Goal: Task Accomplishment & Management: Use online tool/utility

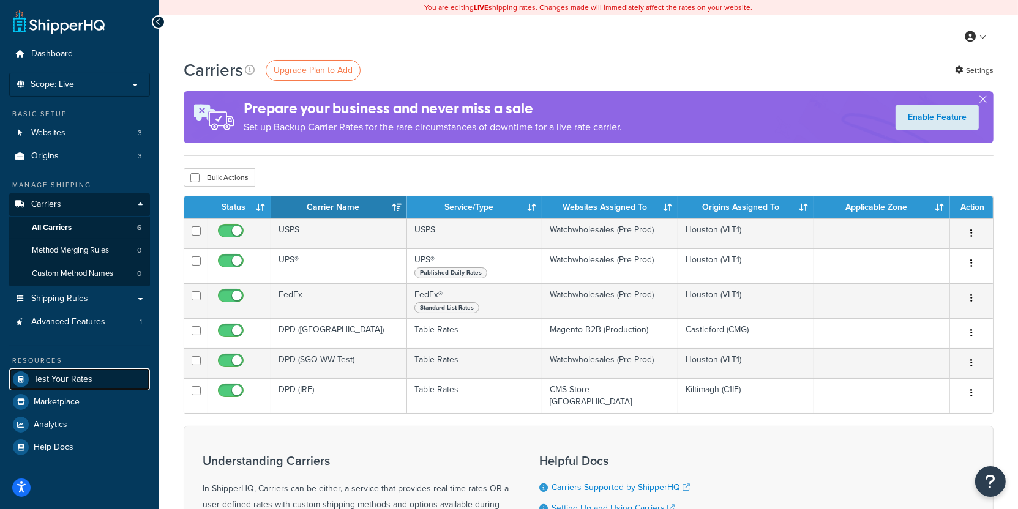
click at [89, 377] on span "Test Your Rates" at bounding box center [63, 380] width 59 height 10
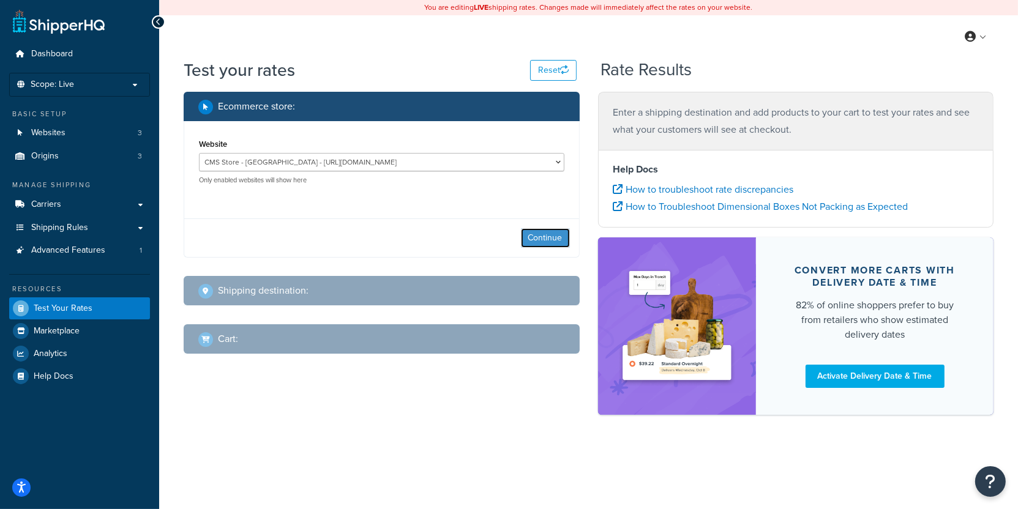
drag, startPoint x: 537, startPoint y: 234, endPoint x: 426, endPoint y: 146, distance: 141.6
click at [427, 146] on div "Website CMS Store - Ireland - https://store.cmsdistribution.com/en-ie Magento B…" at bounding box center [382, 189] width 396 height 136
click at [426, 146] on div "Website CMS Store - Ireland - https://store.cmsdistribution.com/en-ie Magento B…" at bounding box center [381, 160] width 365 height 49
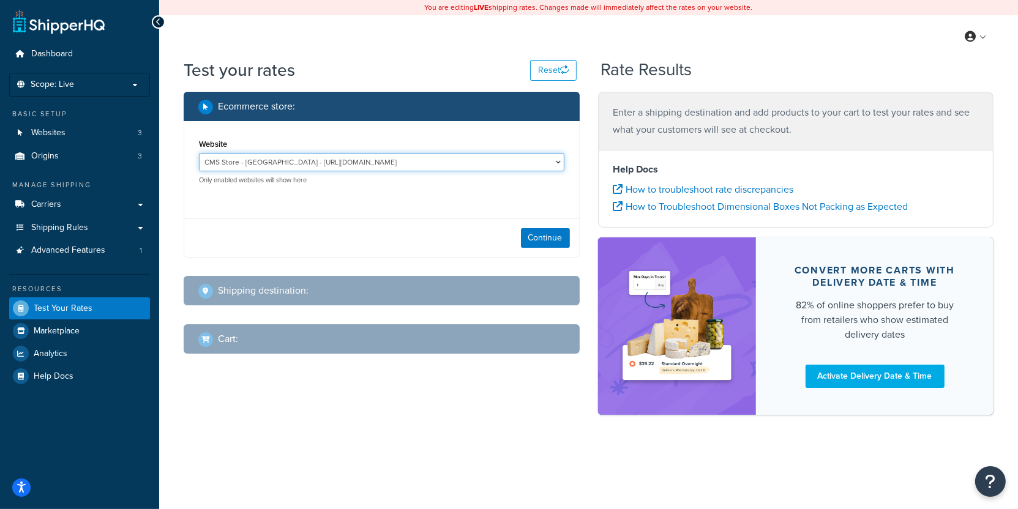
click option "CMS Store - Ireland - https://store.cmsdistribution.com/en-ie" at bounding box center [0, 0] width 0 height 0
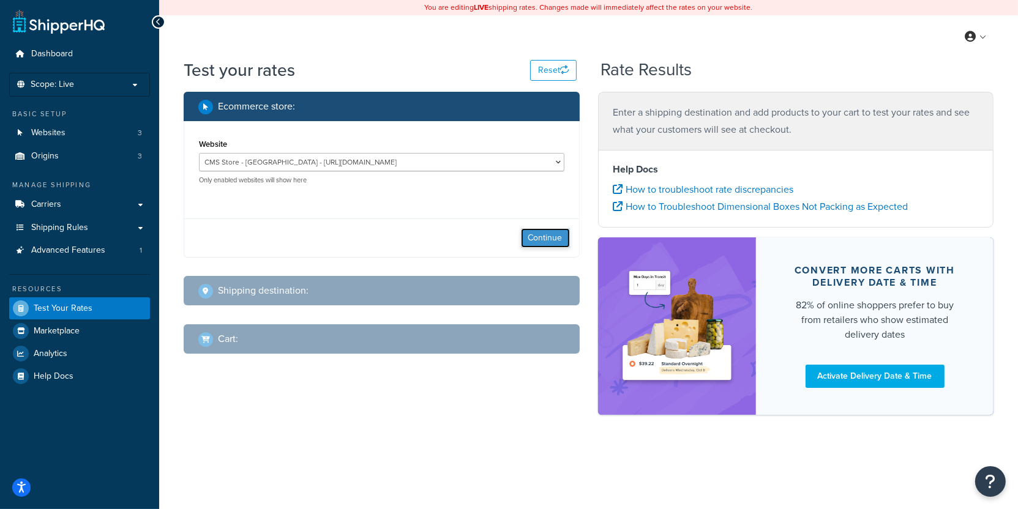
click at [538, 245] on button "Continue" at bounding box center [545, 238] width 49 height 20
select select "TX"
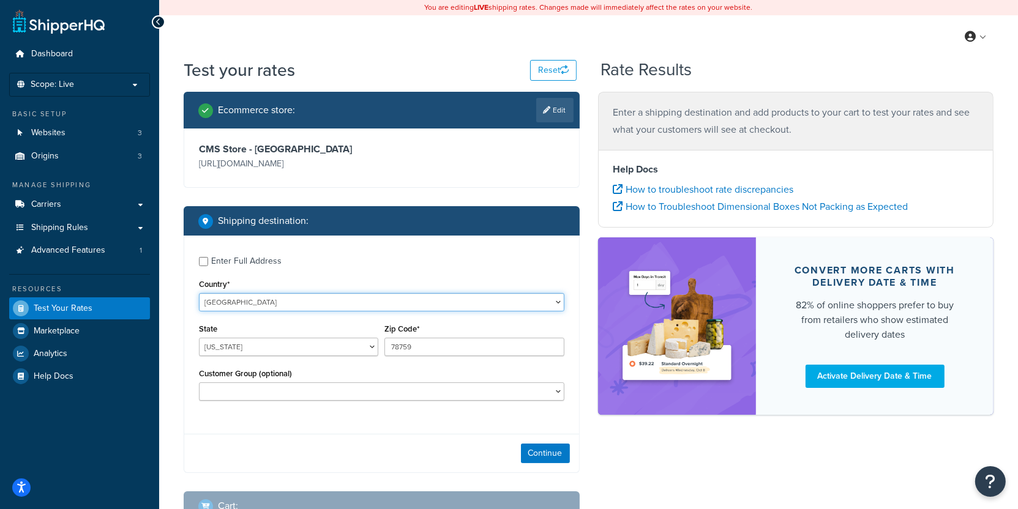
click at [199, 293] on select "United States United Kingdom Afghanistan Åland Islands Albania Algeria American…" at bounding box center [381, 302] width 365 height 18
select select "GB"
click option "United Kingdom" at bounding box center [0, 0] width 0 height 0
type input "TX"
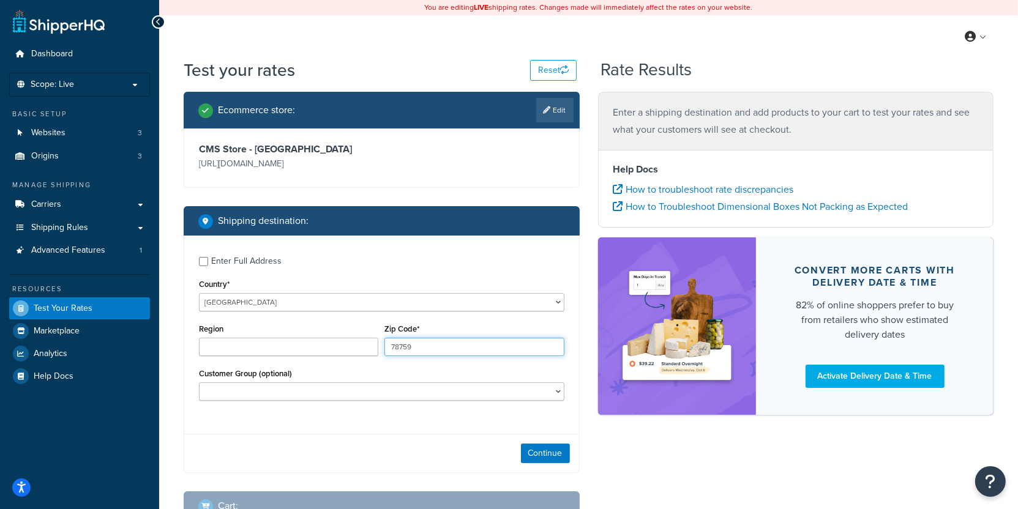
click at [429, 348] on input "78759" at bounding box center [473, 347] width 179 height 18
type input "EN4 9JQ"
click at [531, 458] on button "Continue" at bounding box center [545, 454] width 49 height 20
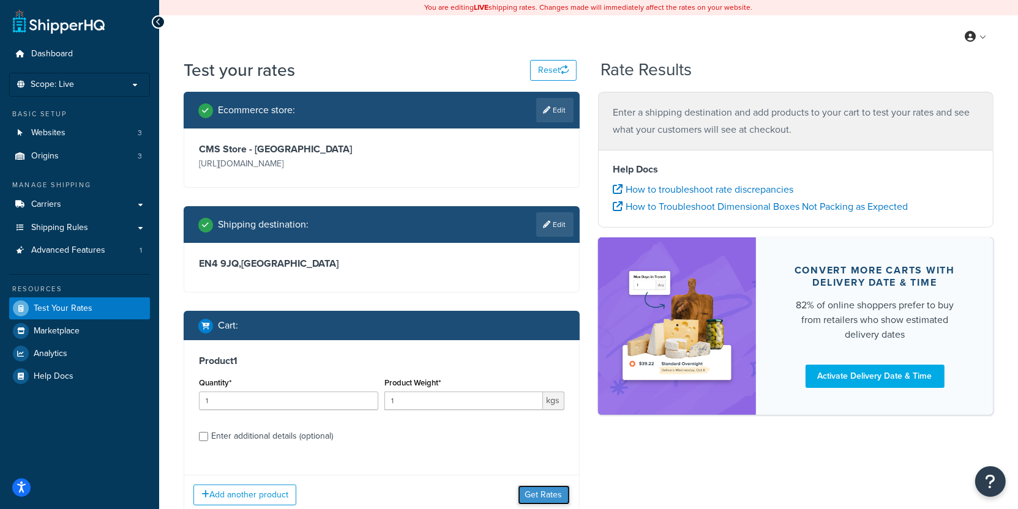
click at [553, 489] on button "Get Rates" at bounding box center [544, 495] width 52 height 20
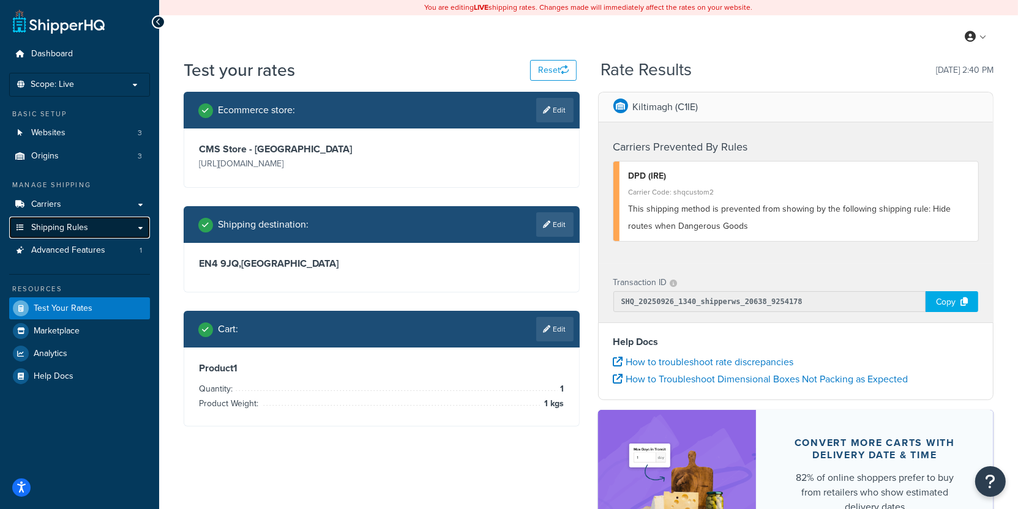
click at [69, 231] on span "Shipping Rules" at bounding box center [59, 228] width 57 height 10
click at [557, 116] on link "Edit" at bounding box center [554, 110] width 37 height 24
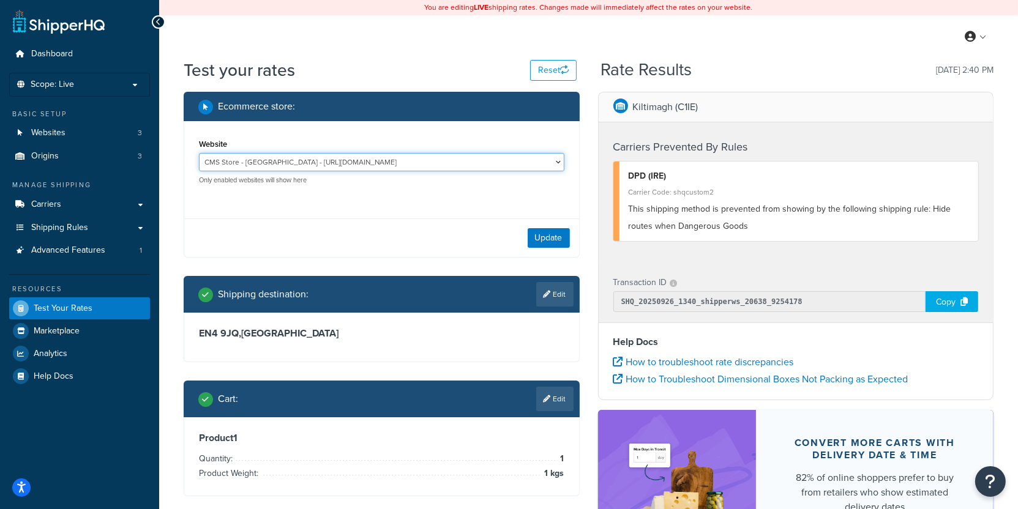
select select "2baf6f20d64ff88d347d4d016ad4b852"
click option "Magento B2B (Production) - https://store.cmsdistribution.com/en-gb" at bounding box center [0, 0] width 0 height 0
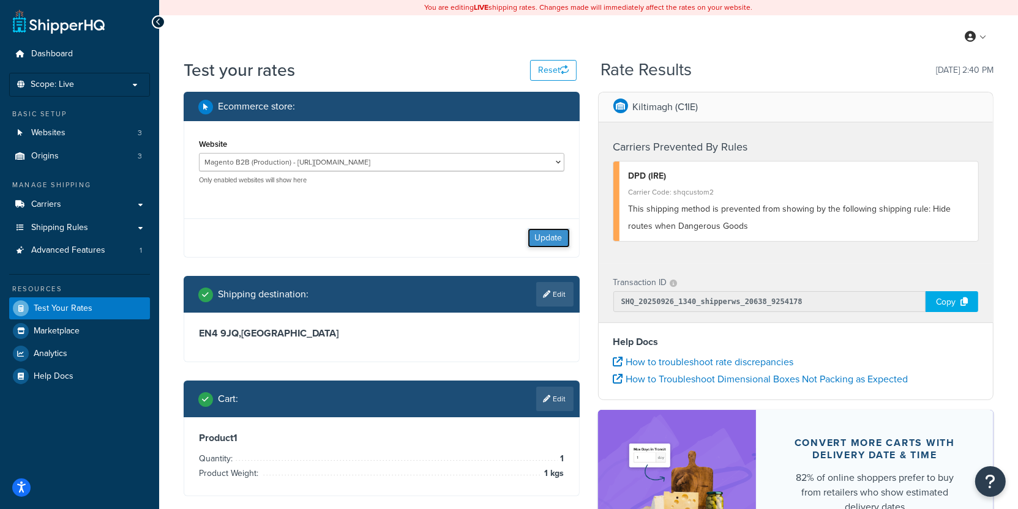
click at [533, 231] on button "Update" at bounding box center [549, 238] width 42 height 20
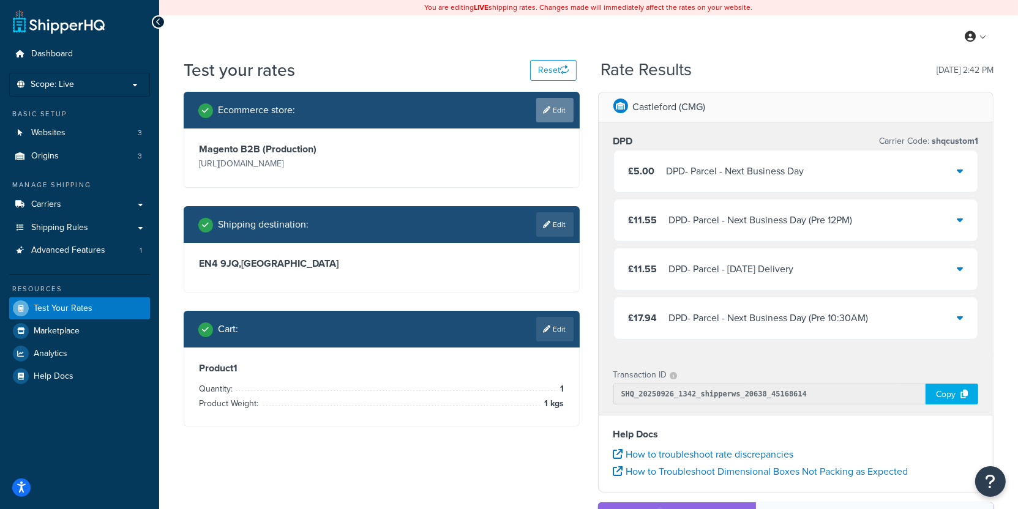
click at [550, 113] on link "Edit" at bounding box center [554, 110] width 37 height 24
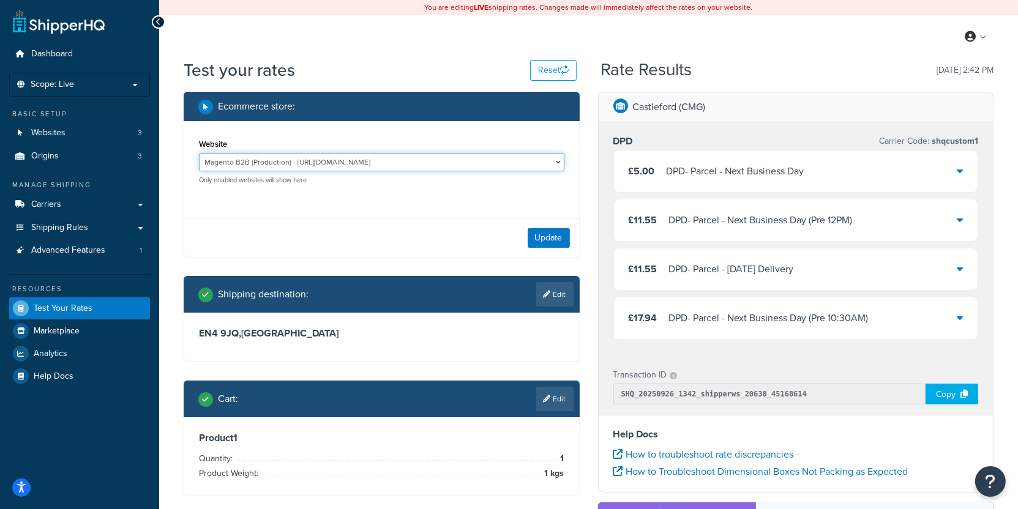
select select "ee2a24ae57ee0cd22f8be46b44ea7868"
click option "Watchwholesales (Pre Prod) - https://mcprod.watchwholesalers.com/" at bounding box center [0, 0] width 0 height 0
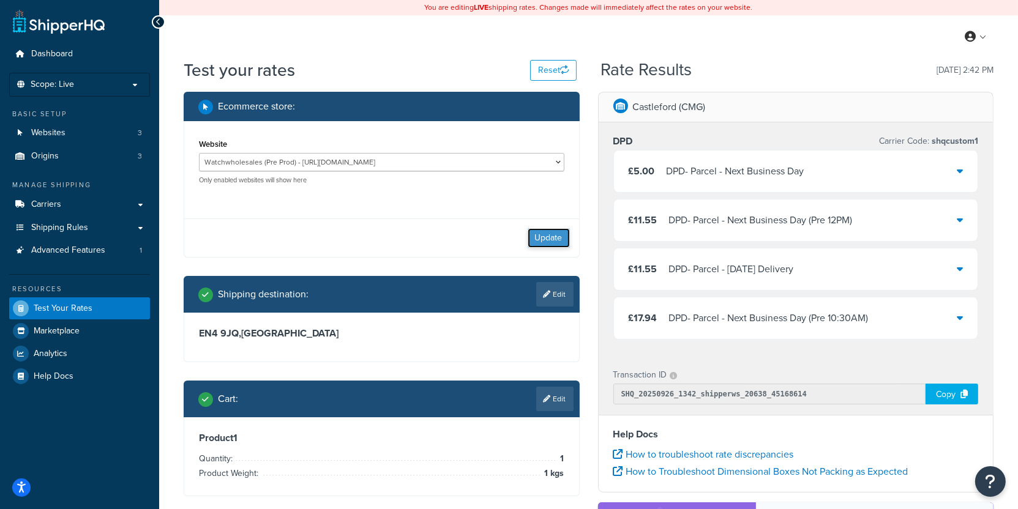
click at [556, 241] on button "Update" at bounding box center [549, 238] width 42 height 20
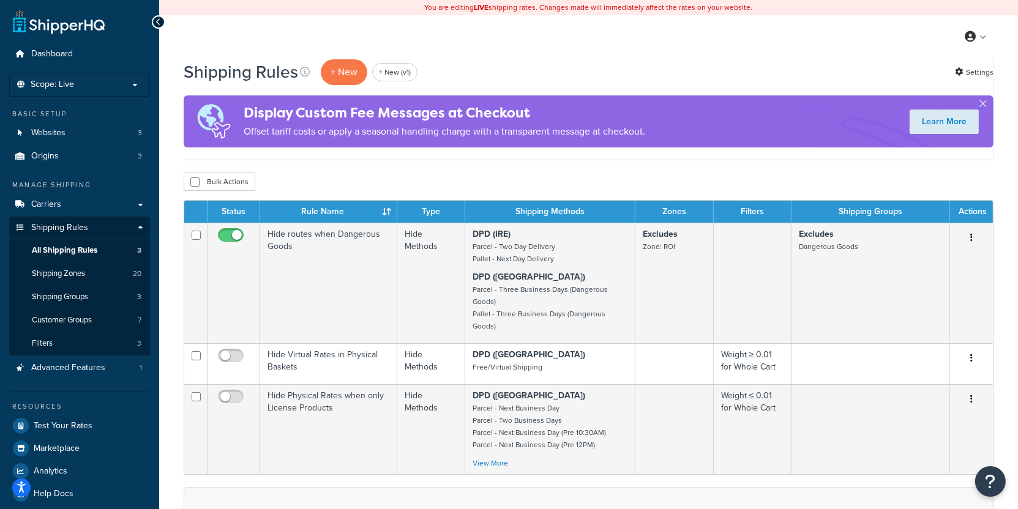
click at [388, 292] on td "Hide routes when Dangerous Goods" at bounding box center [328, 283] width 137 height 121
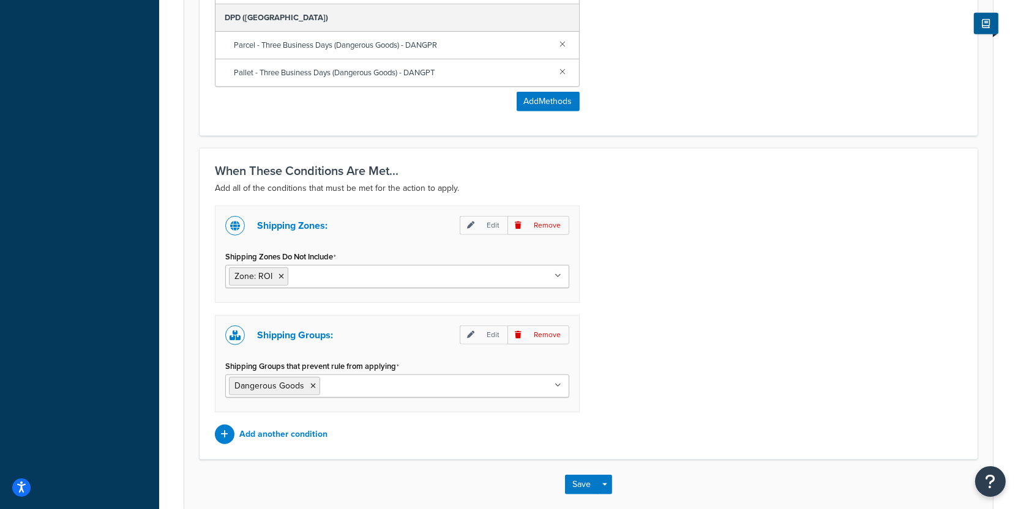
scroll to position [702, 0]
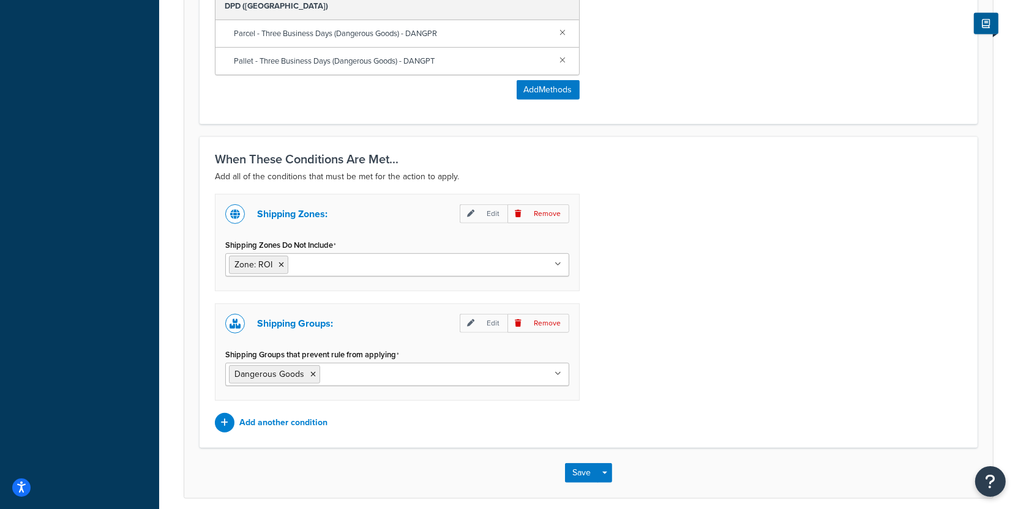
click at [544, 93] on button "Add Methods" at bounding box center [548, 90] width 63 height 20
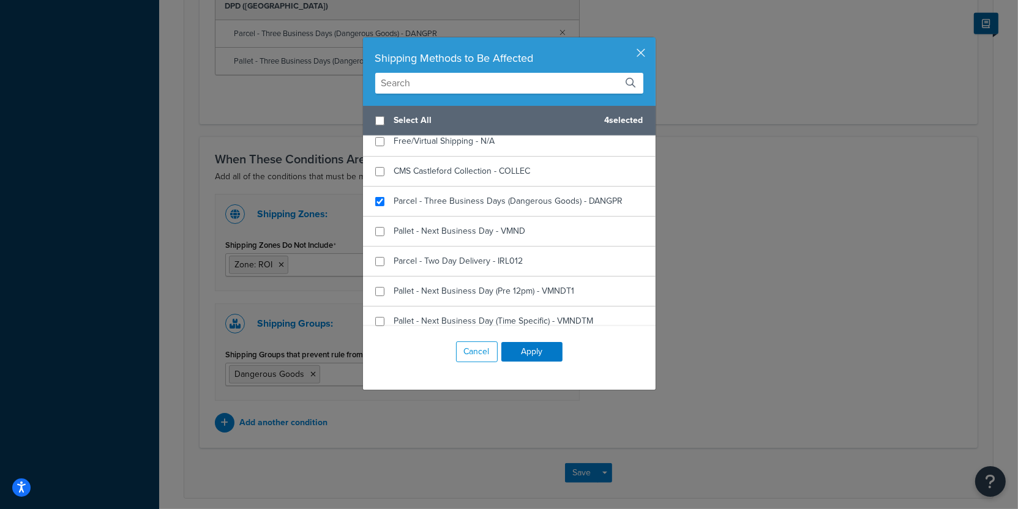
scroll to position [743, 0]
click at [653, 40] on button "button" at bounding box center [654, 38] width 3 height 3
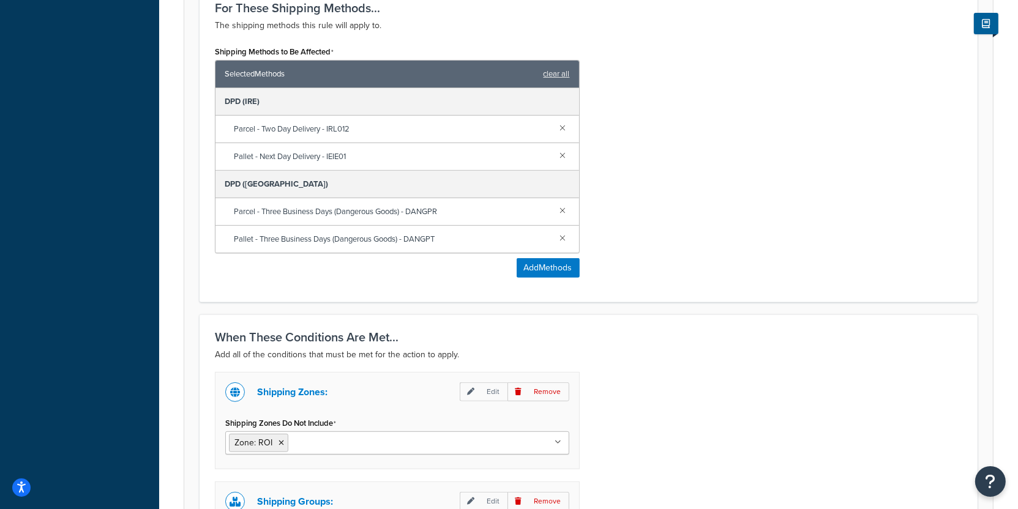
scroll to position [0, 0]
